Goal: Information Seeking & Learning: Find specific page/section

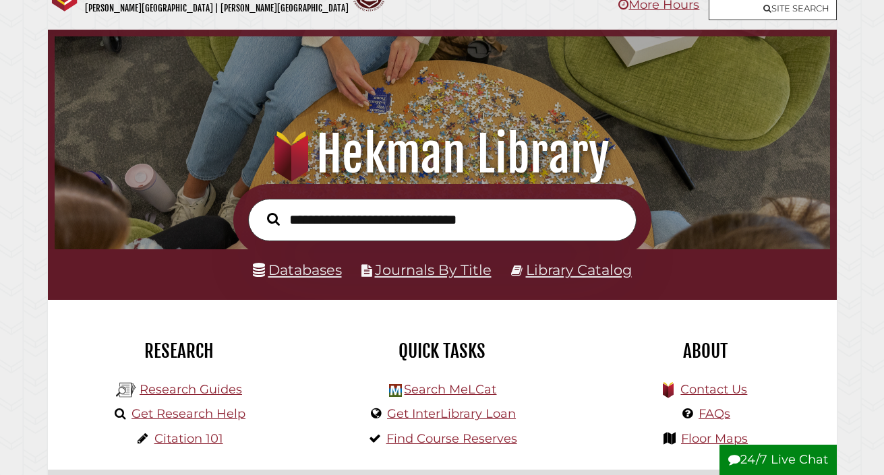
scroll to position [36, 0]
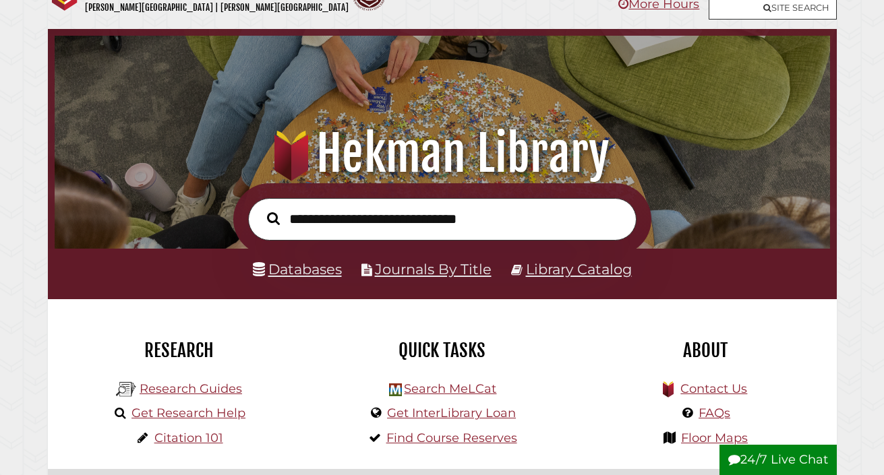
click at [289, 269] on link "Databases" at bounding box center [297, 269] width 89 height 17
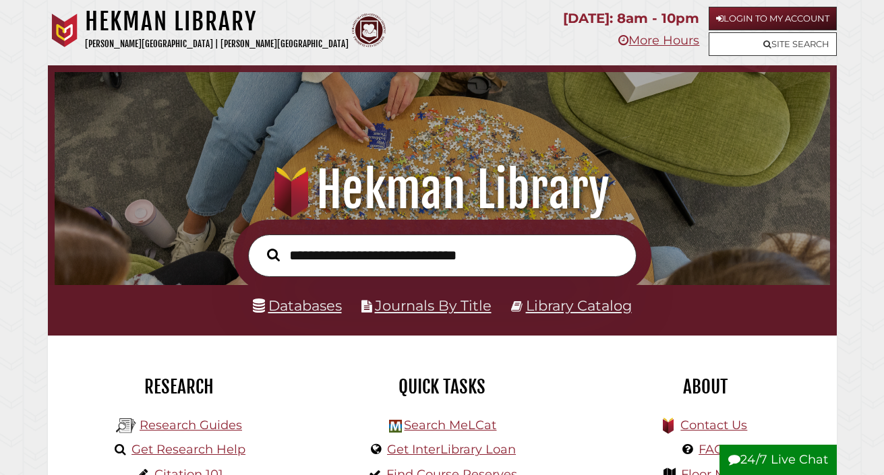
scroll to position [0, 0]
click at [296, 309] on link "Databases" at bounding box center [297, 305] width 89 height 17
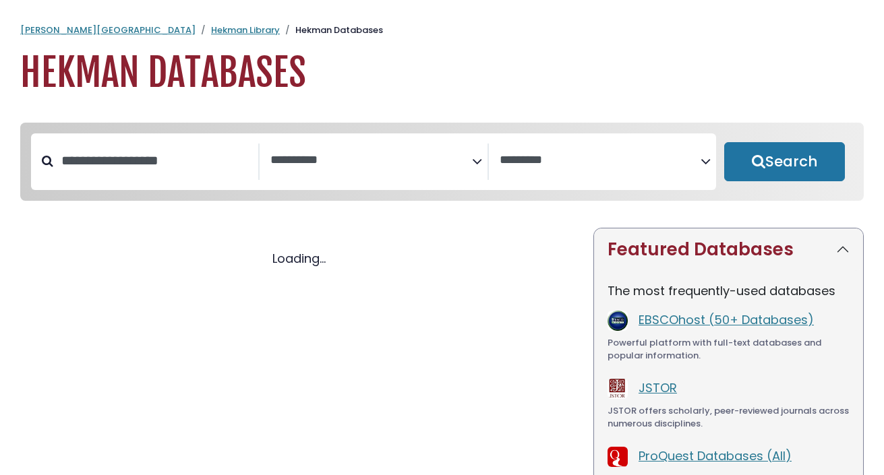
select select "Database Subject Filter"
select select "Database Vendors Filter"
select select "Database Subject Filter"
select select "Database Vendors Filter"
select select "Database Subject Filter"
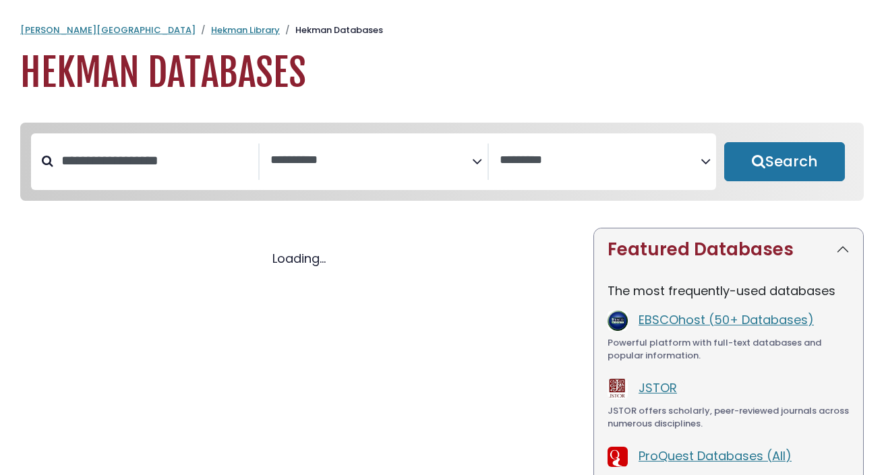
select select "Database Vendors Filter"
select select "Database Subject Filter"
select select "Database Vendors Filter"
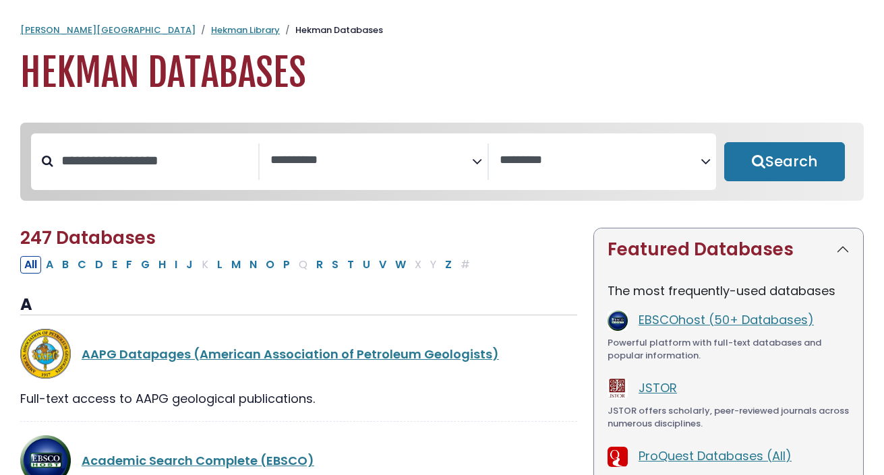
click at [326, 140] on div "**********" at bounding box center [373, 161] width 685 height 57
click at [326, 162] on textarea "Search" at bounding box center [370, 161] width 201 height 14
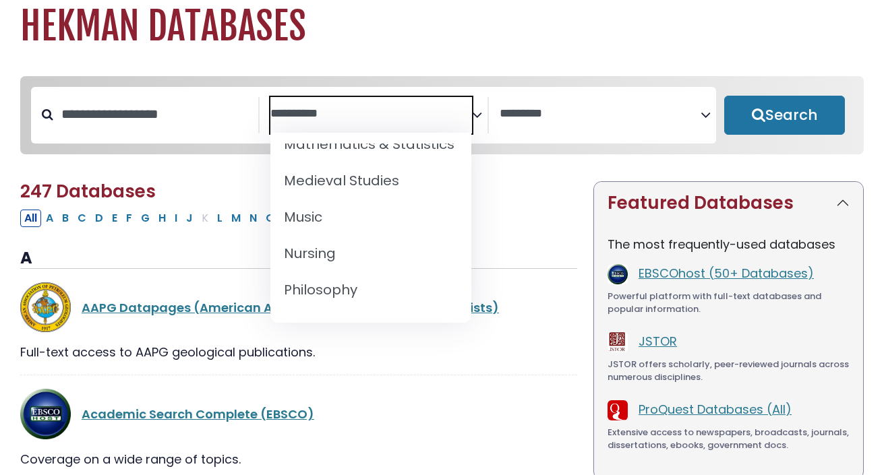
scroll to position [1049, 0]
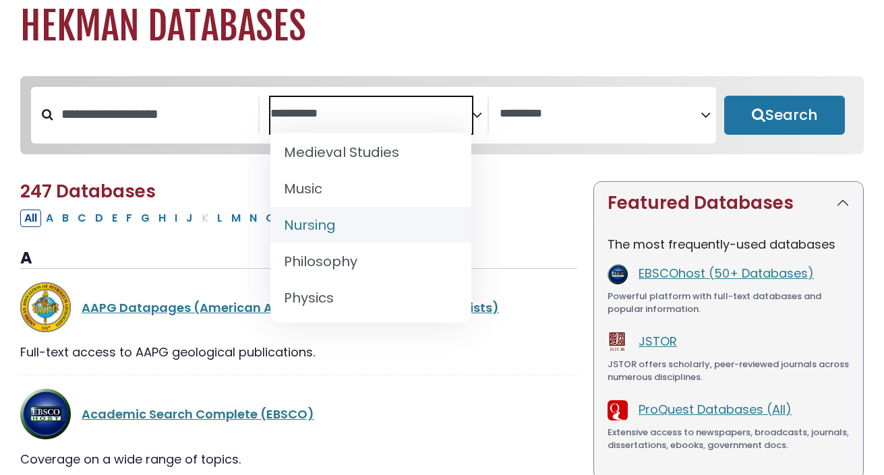
select select "*****"
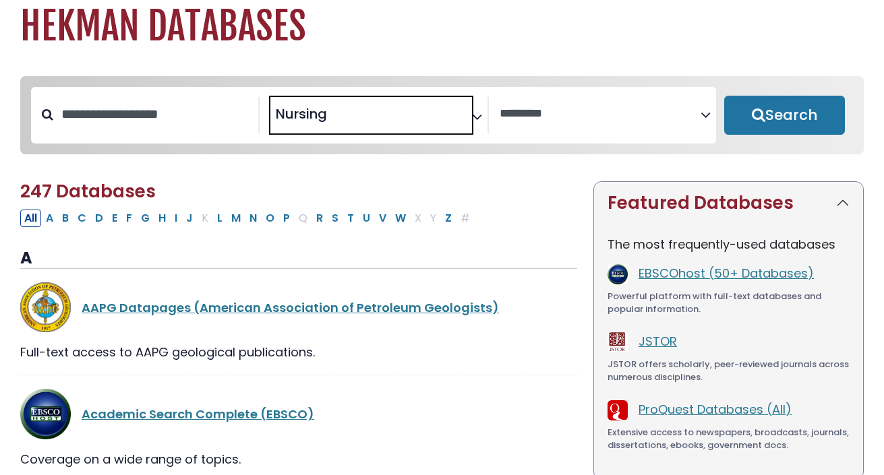
scroll to position [485, 0]
click at [775, 119] on button "Search" at bounding box center [784, 115] width 121 height 39
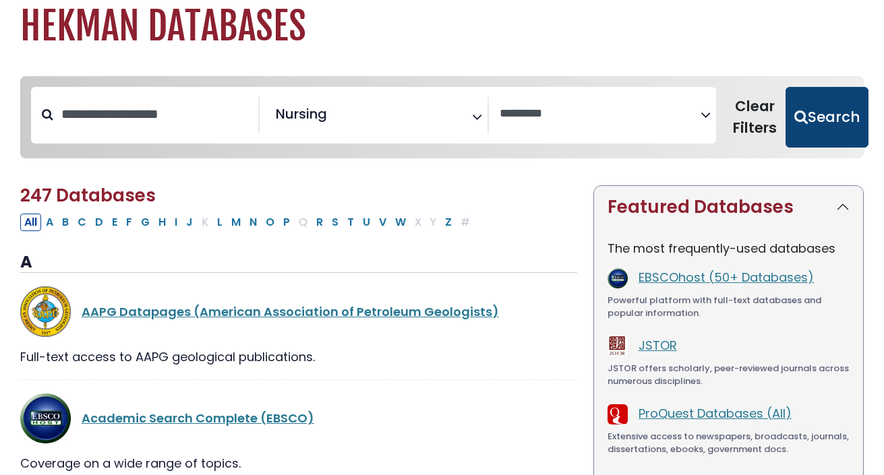
select select "Database Vendors Filter"
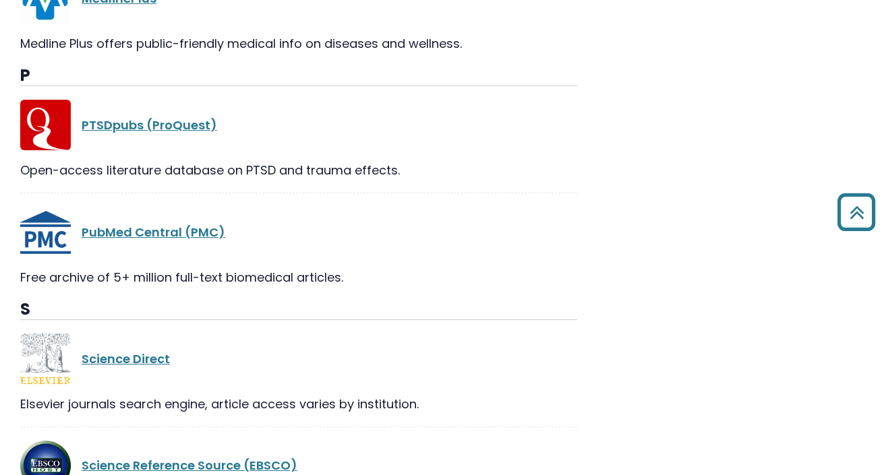
scroll to position [1464, 0]
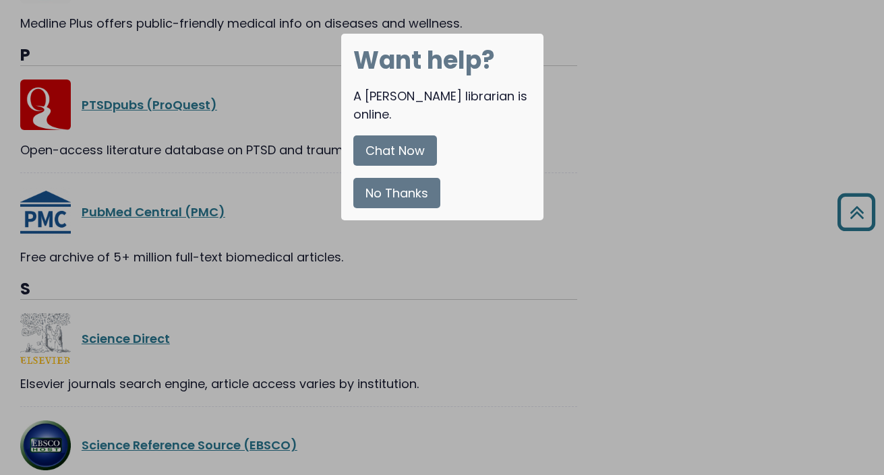
click at [400, 179] on button "No Thanks" at bounding box center [396, 193] width 87 height 30
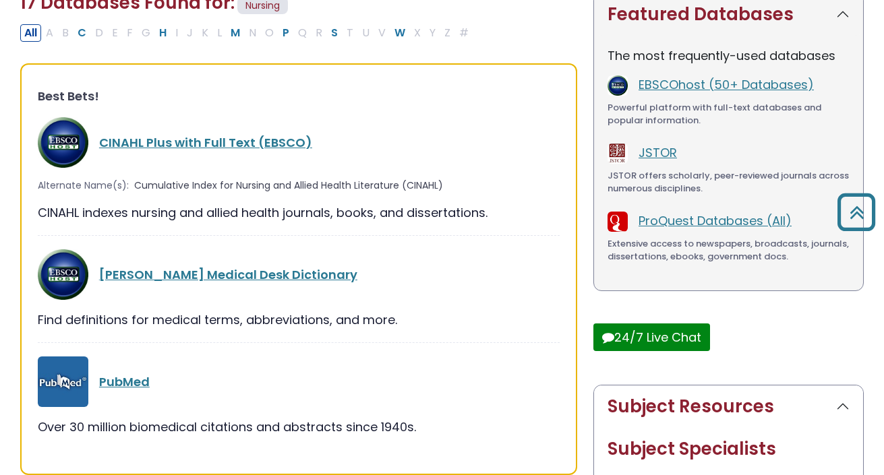
scroll to position [240, 0]
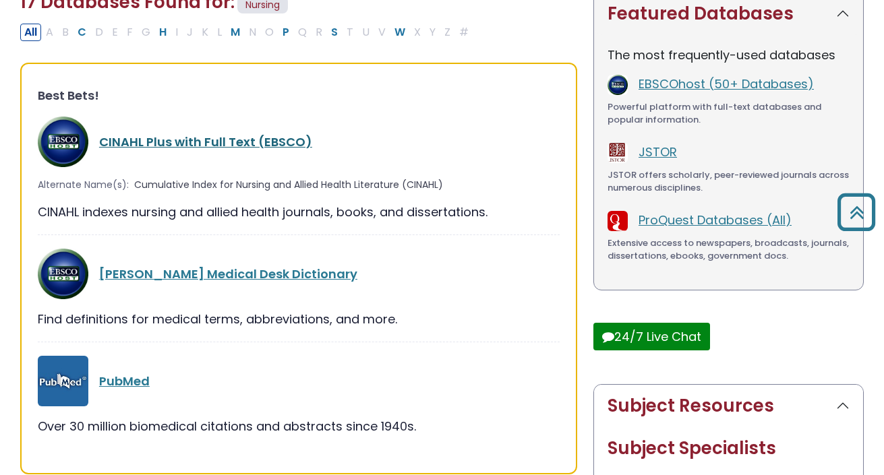
click at [159, 144] on link "CINAHL Plus with Full Text (EBSCO)" at bounding box center [205, 141] width 213 height 17
